Goal: Task Accomplishment & Management: Use online tool/utility

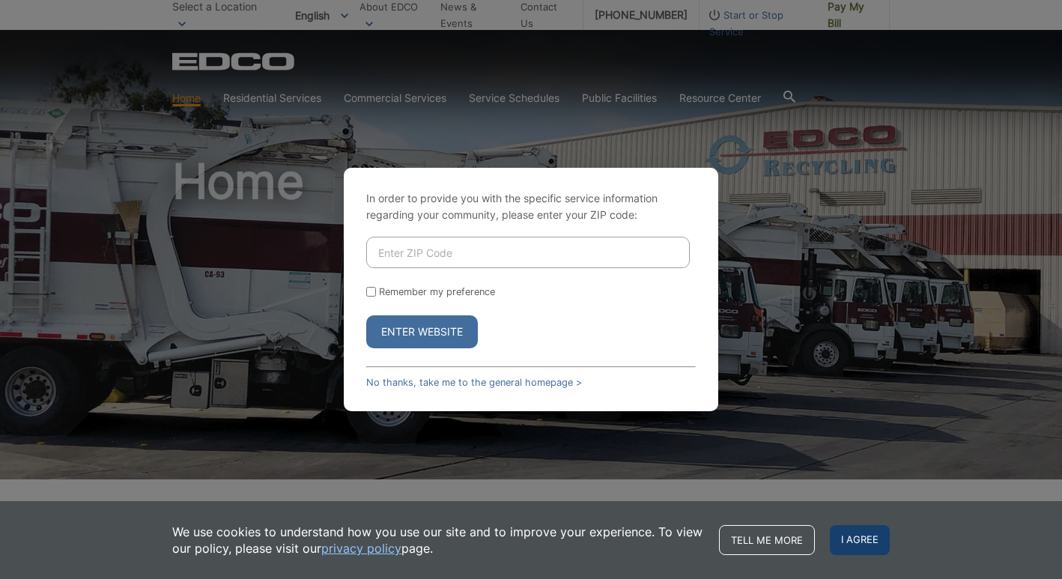
click at [871, 535] on span "I agree" at bounding box center [860, 540] width 60 height 30
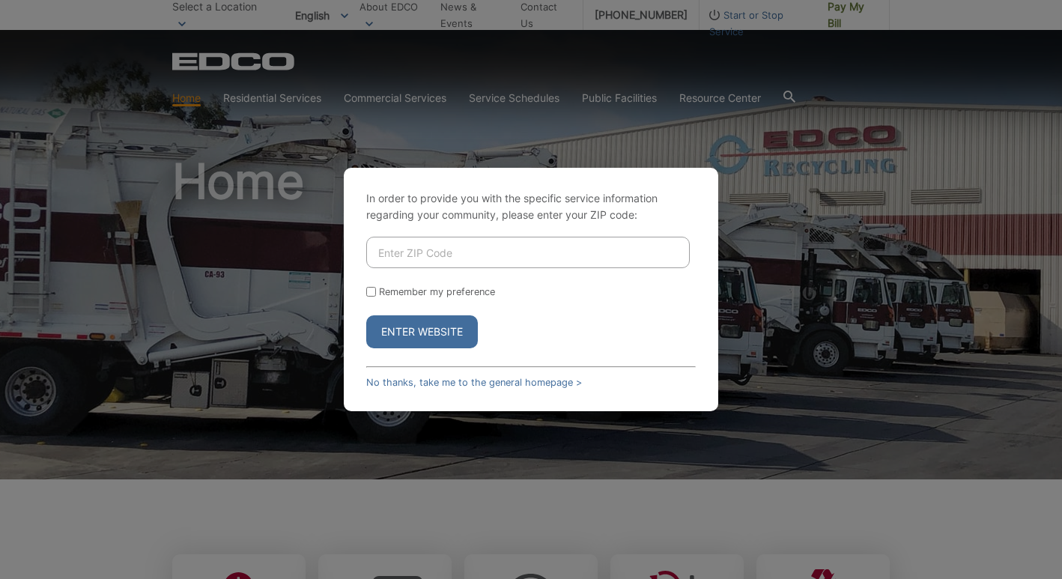
click at [390, 339] on button "Enter Website" at bounding box center [422, 331] width 112 height 33
click at [407, 248] on input "Enter ZIP Code" at bounding box center [528, 252] width 324 height 31
type input "91942"
click at [366, 315] on button "Enter Website" at bounding box center [422, 331] width 112 height 33
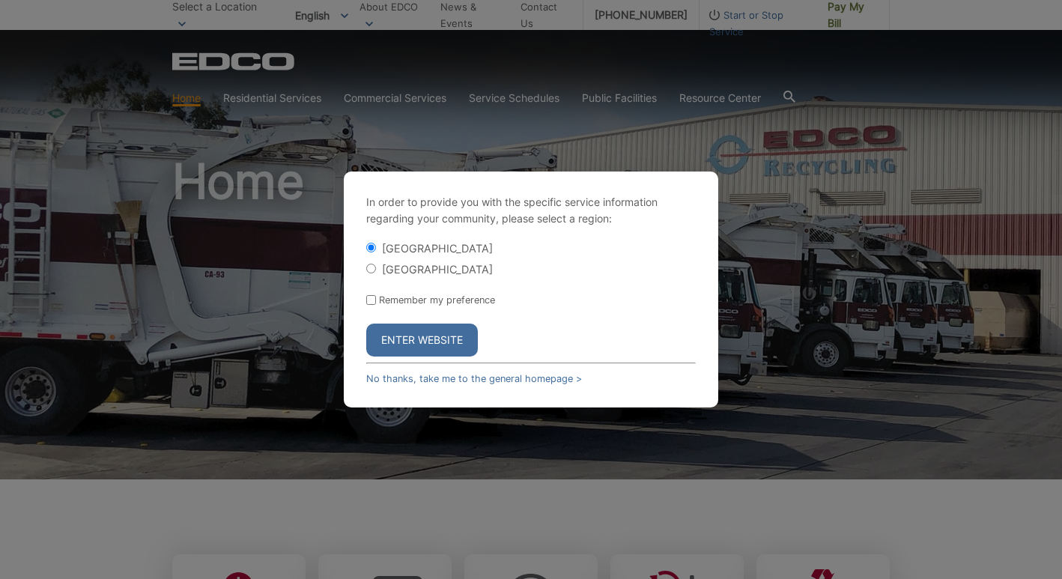
click at [371, 300] on input "Remember my preference" at bounding box center [371, 300] width 10 height 10
checkbox input "true"
click at [385, 331] on button "Enter Website" at bounding box center [422, 340] width 112 height 33
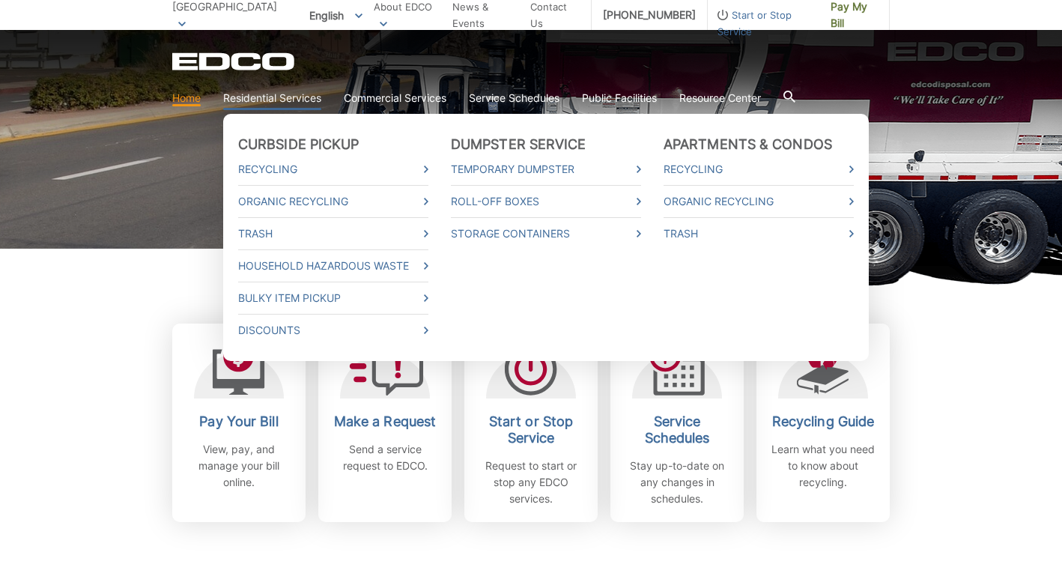
scroll to position [232, 0]
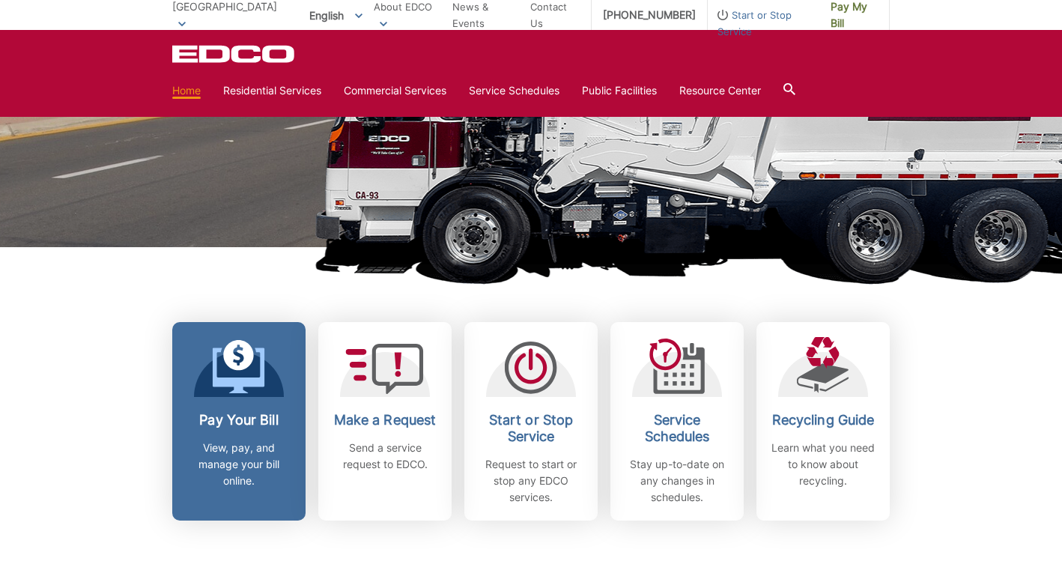
click at [221, 453] on p "View, pay, and manage your bill online." at bounding box center [238, 464] width 111 height 49
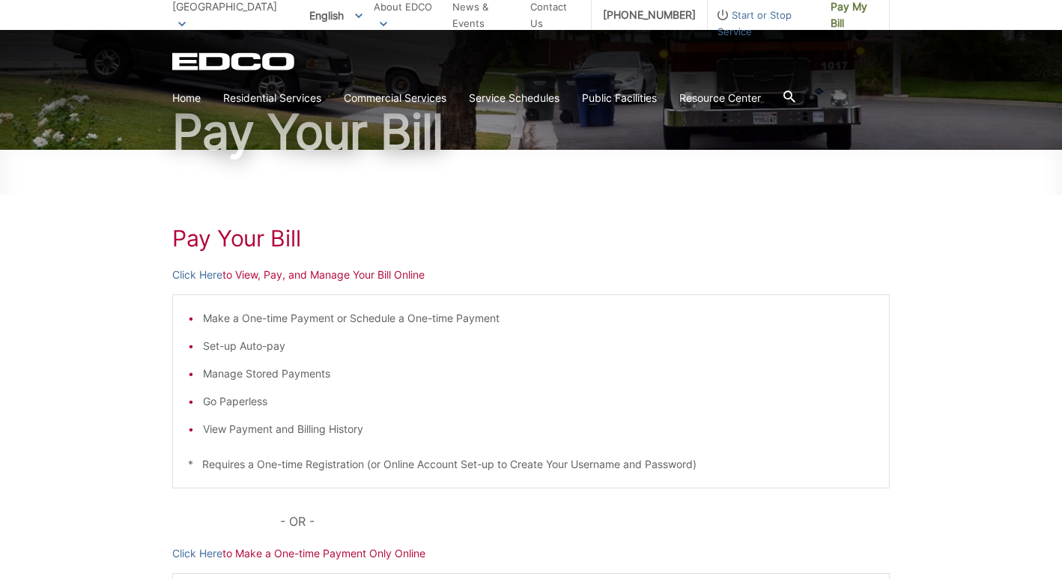
scroll to position [136, 0]
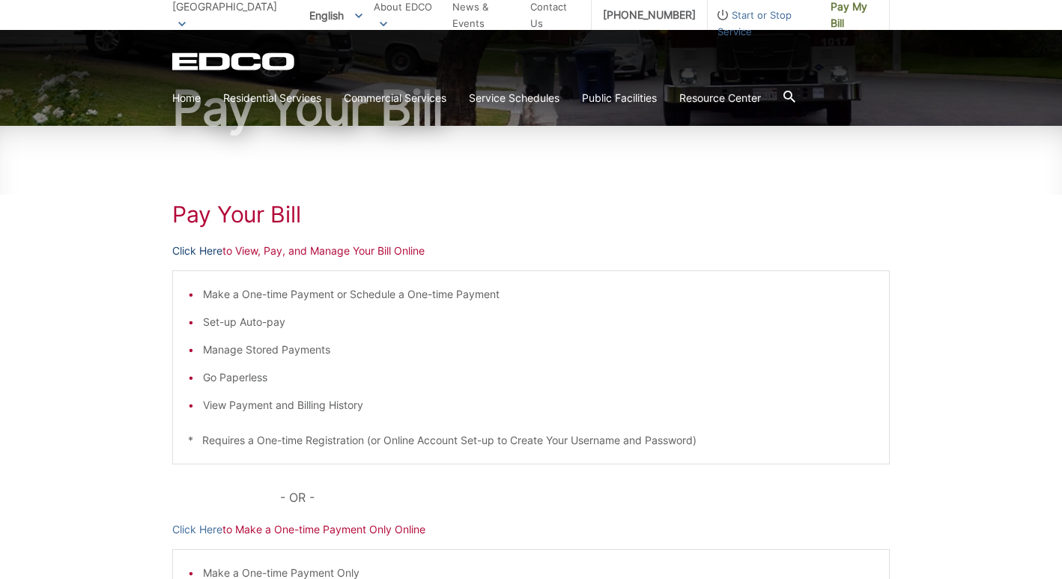
click at [192, 251] on link "Click Here" at bounding box center [197, 251] width 50 height 16
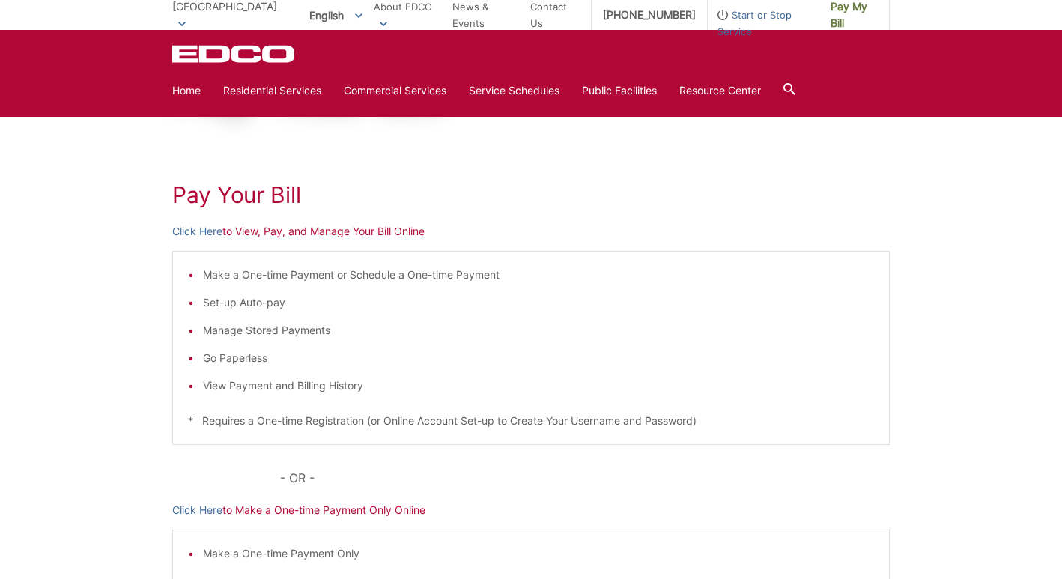
scroll to position [0, 0]
